Goal: Register for event/course

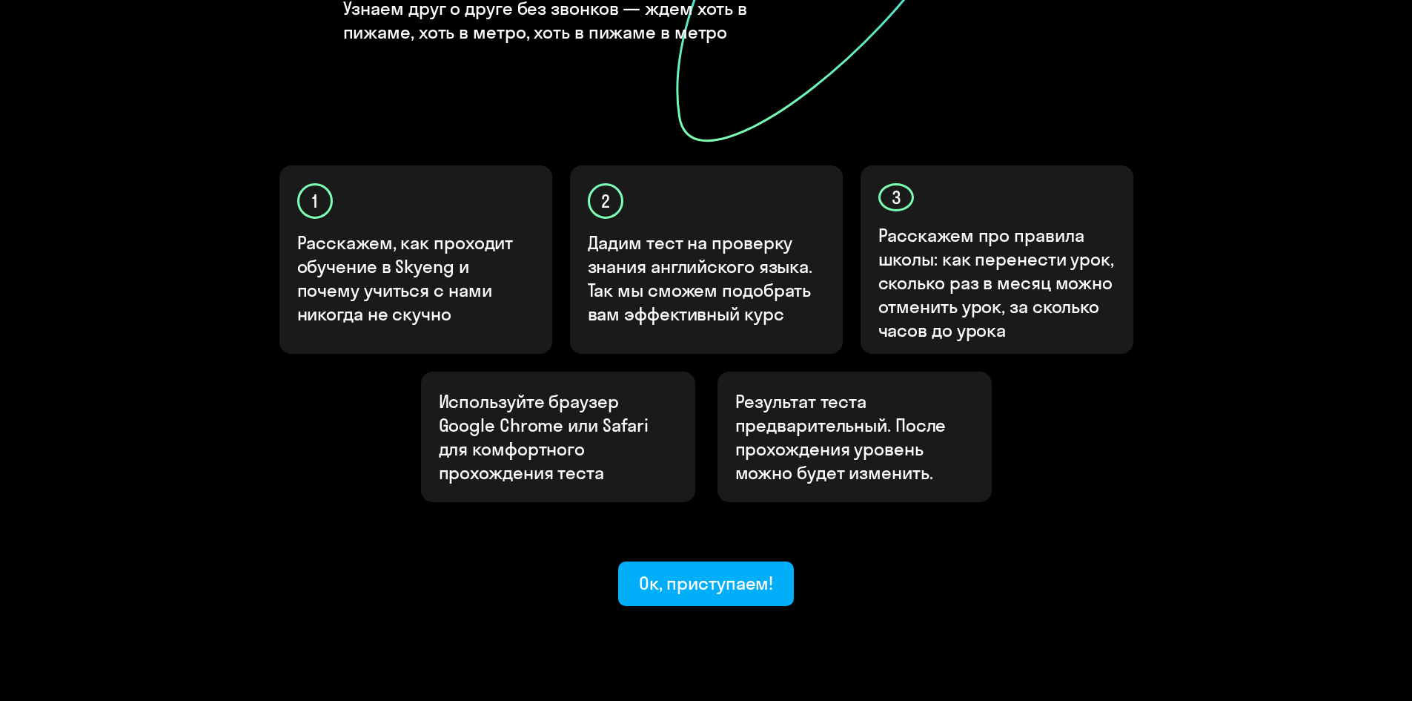
scroll to position [370, 0]
click at [679, 570] on div "Ок, приступаем!" at bounding box center [706, 582] width 135 height 24
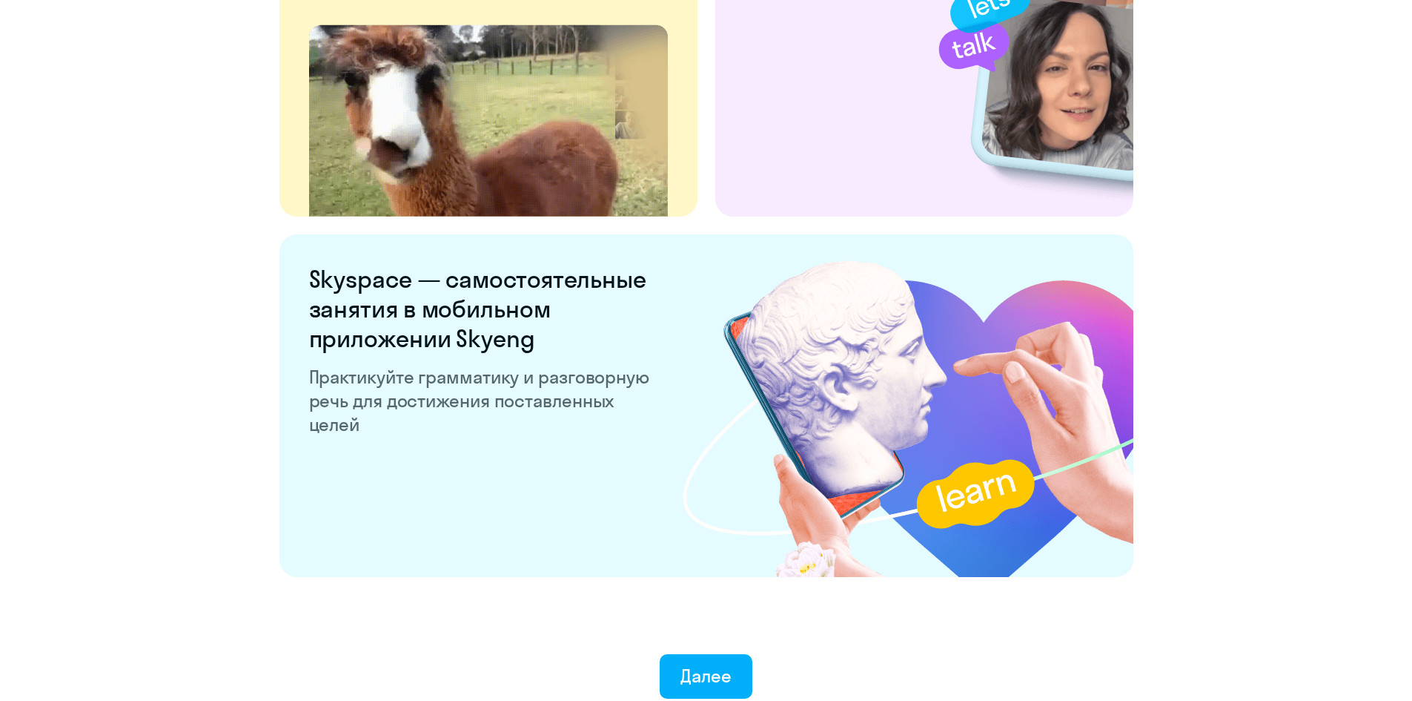
scroll to position [2736, 0]
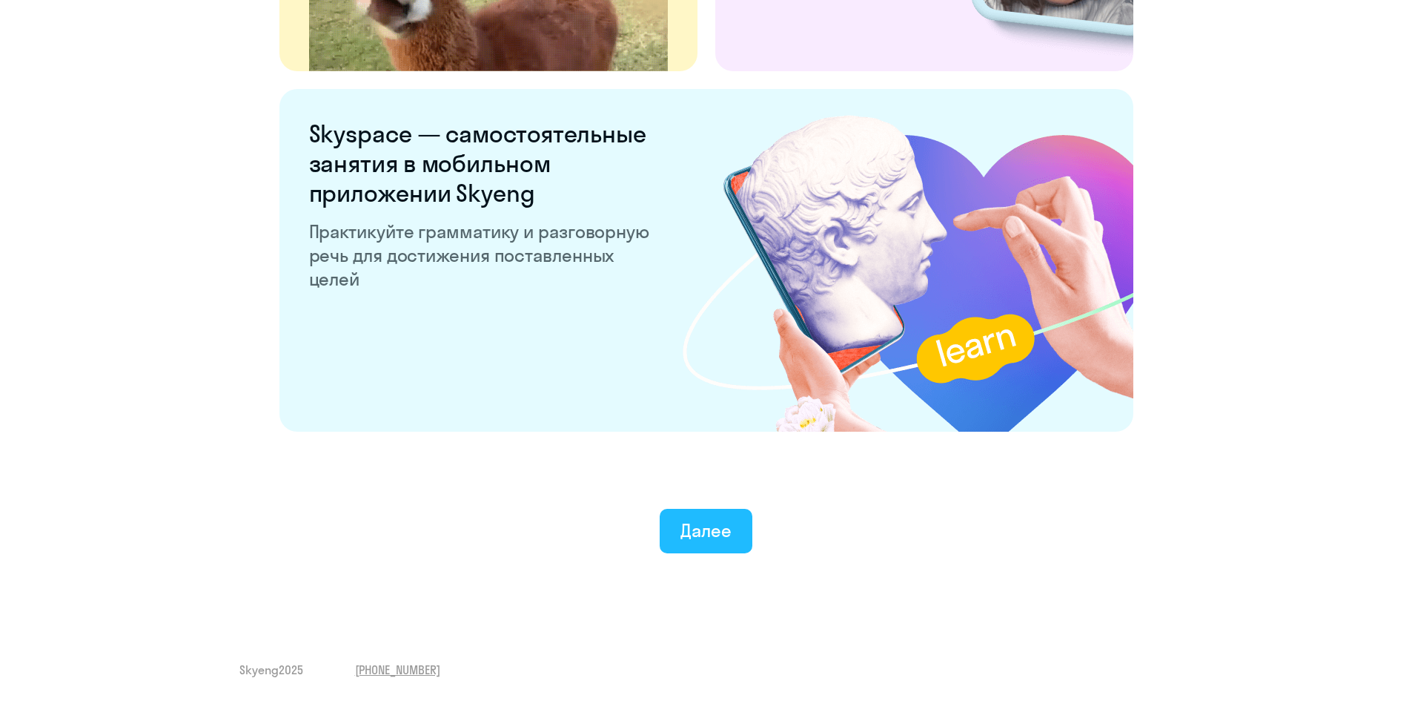
click at [728, 539] on div "Далее" at bounding box center [706, 530] width 51 height 24
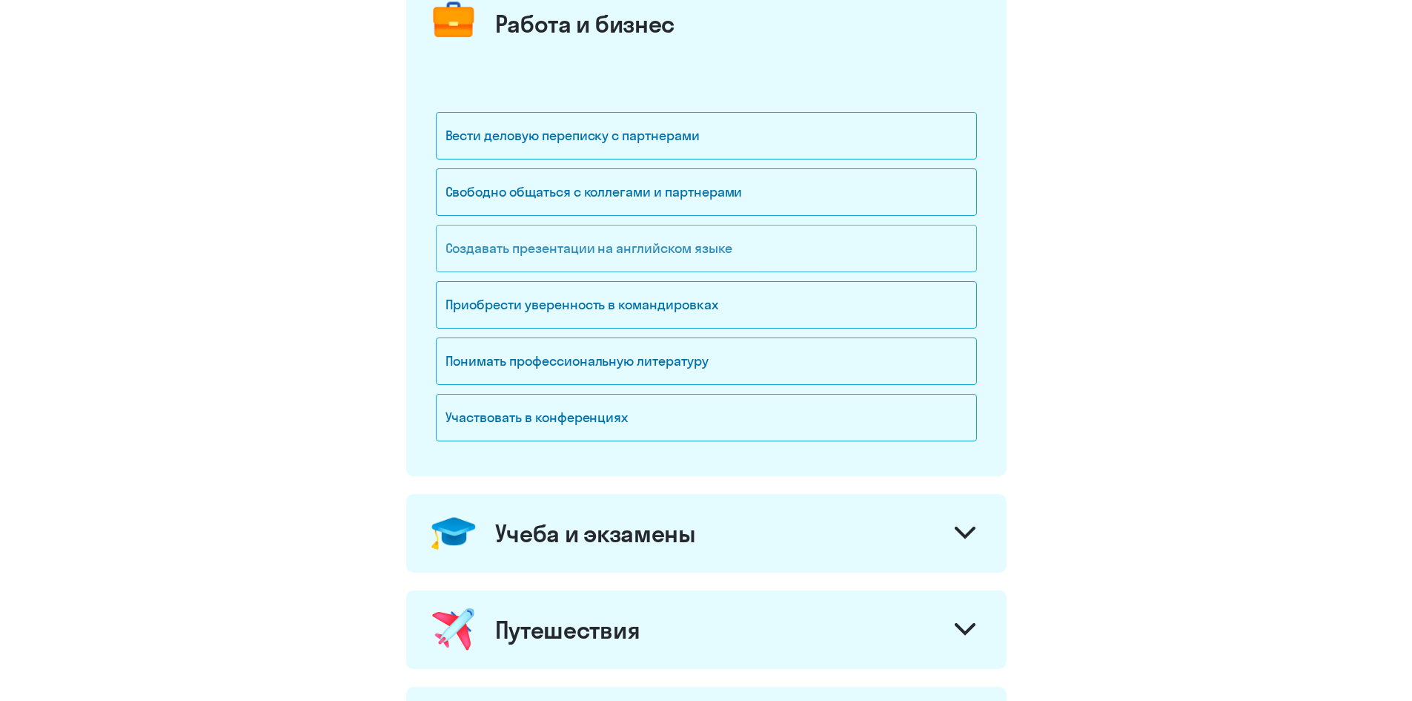
scroll to position [371, 0]
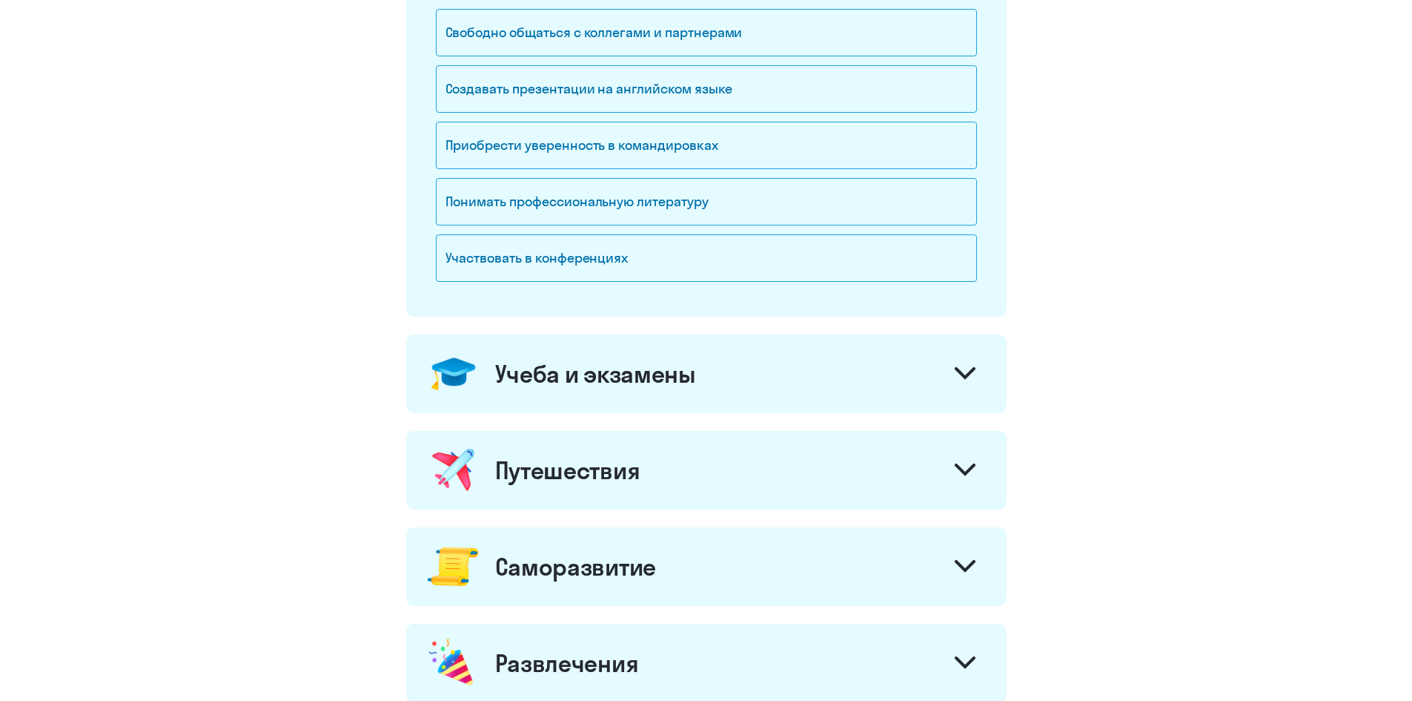
click at [675, 397] on div "Учеба и экзамены" at bounding box center [706, 373] width 601 height 79
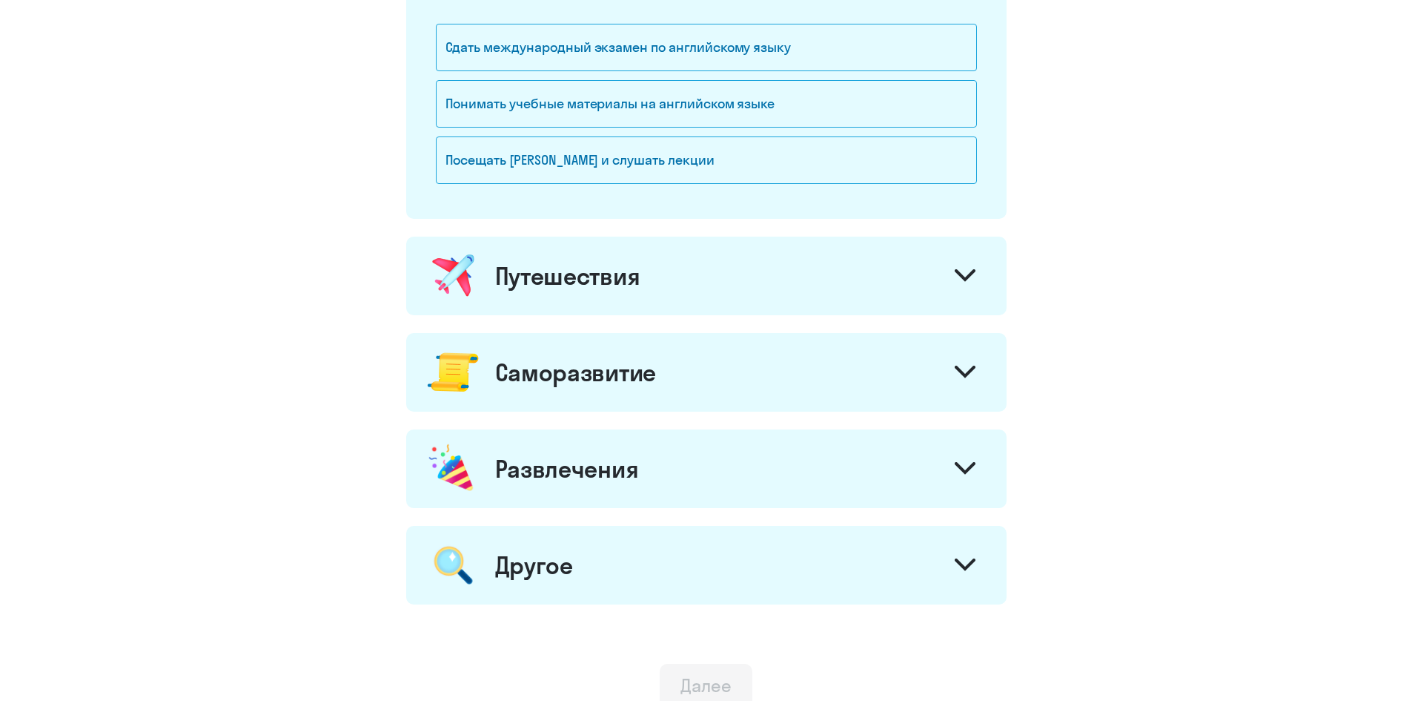
scroll to position [816, 0]
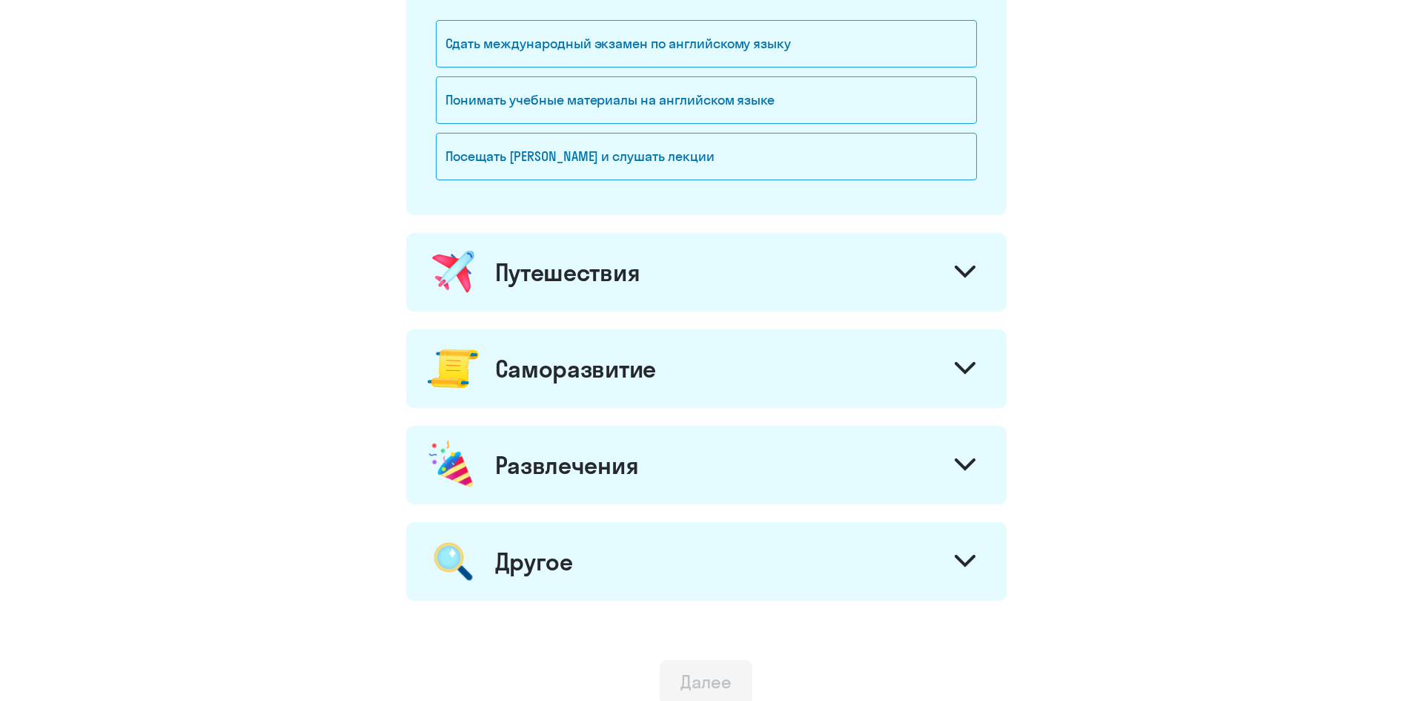
click at [578, 566] on div "Другое" at bounding box center [706, 561] width 601 height 79
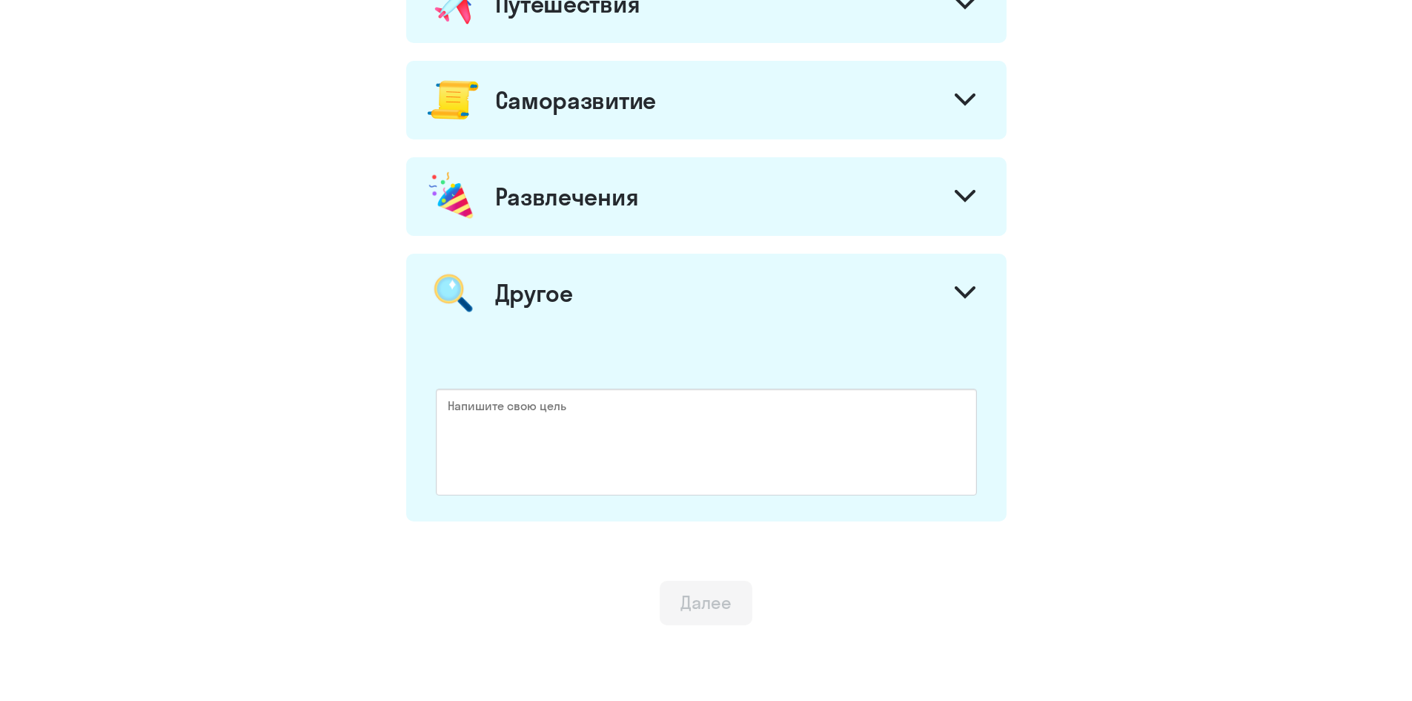
scroll to position [1112, 0]
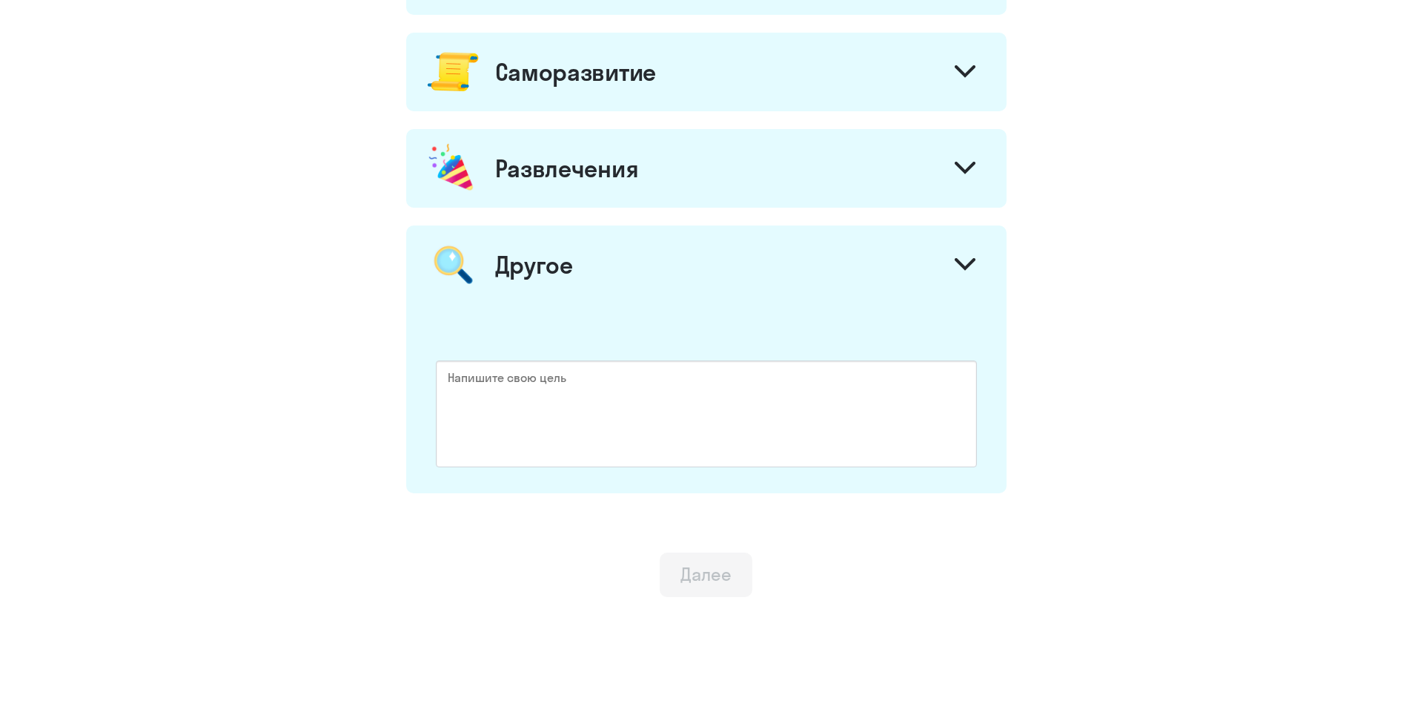
click at [477, 168] on img at bounding box center [452, 168] width 52 height 55
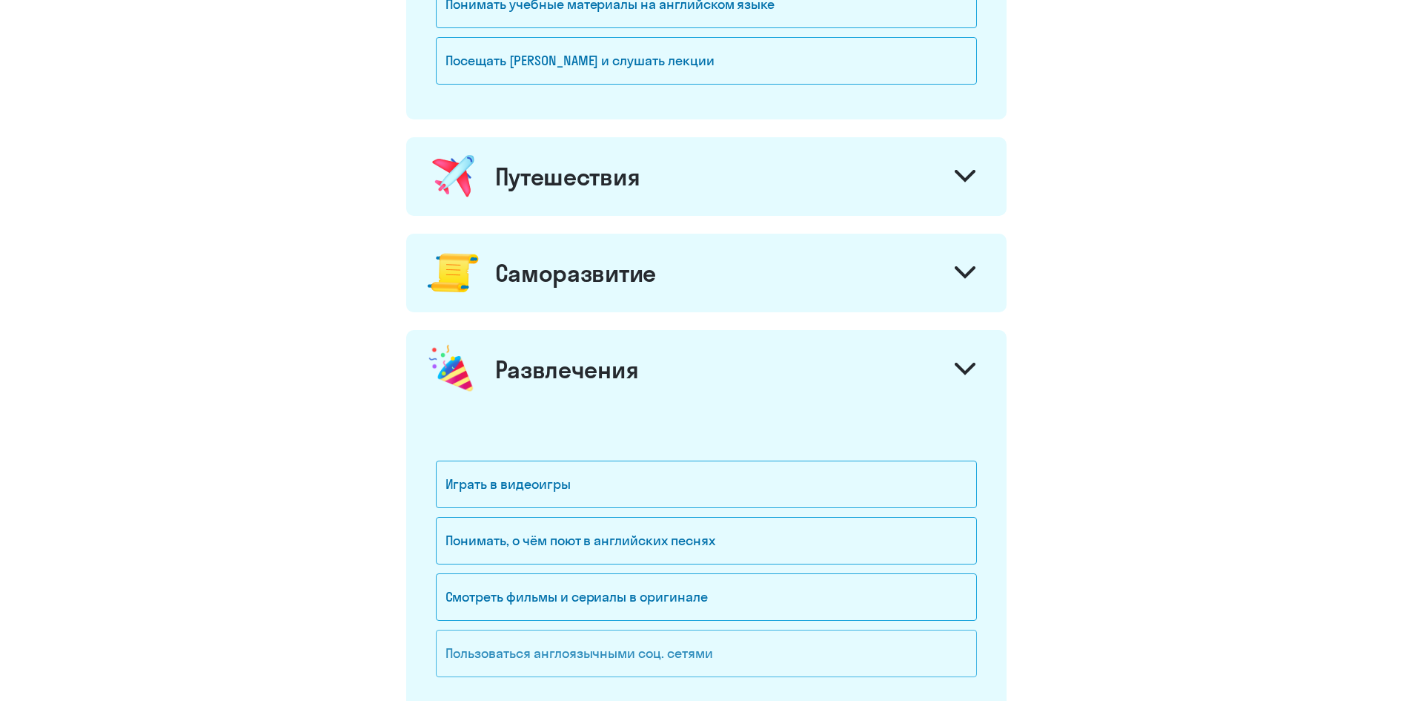
scroll to position [890, 0]
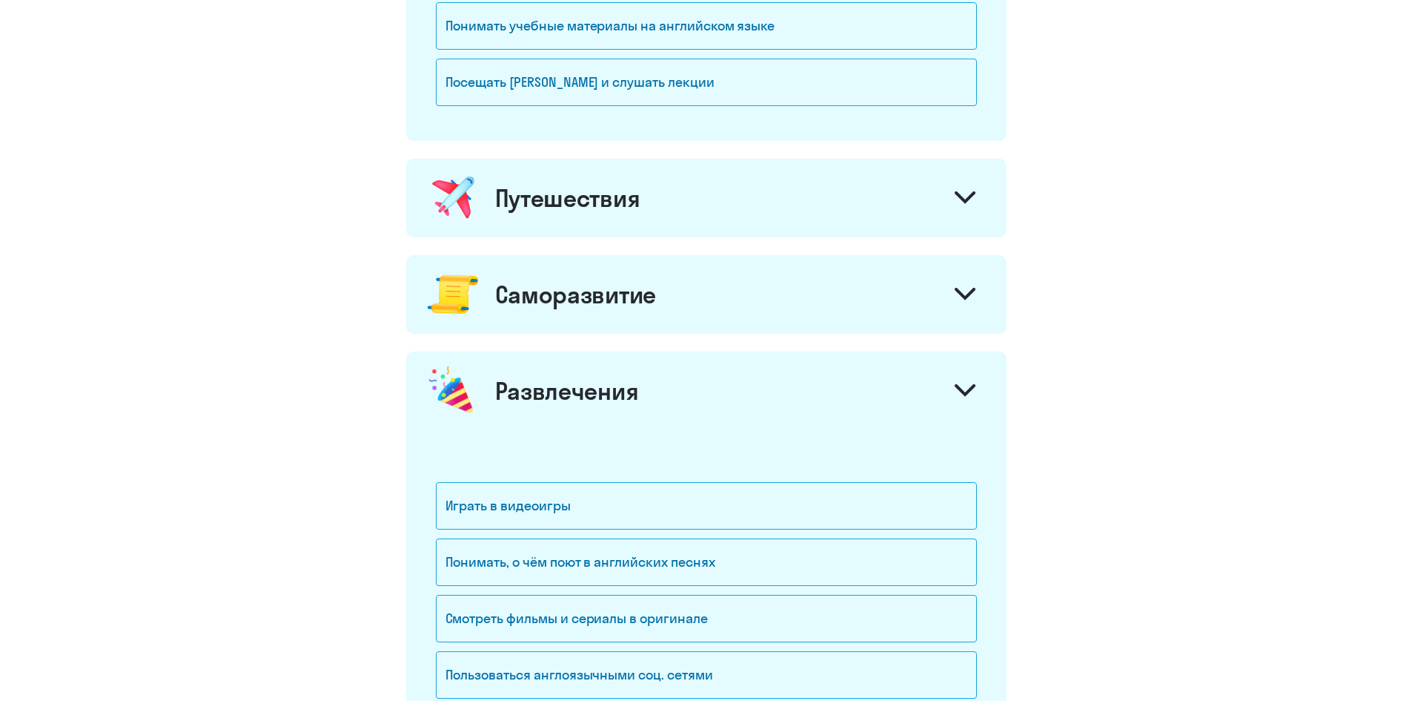
click at [506, 296] on div "Саморазвитие" at bounding box center [575, 295] width 161 height 30
